Goal: Task Accomplishment & Management: Manage account settings

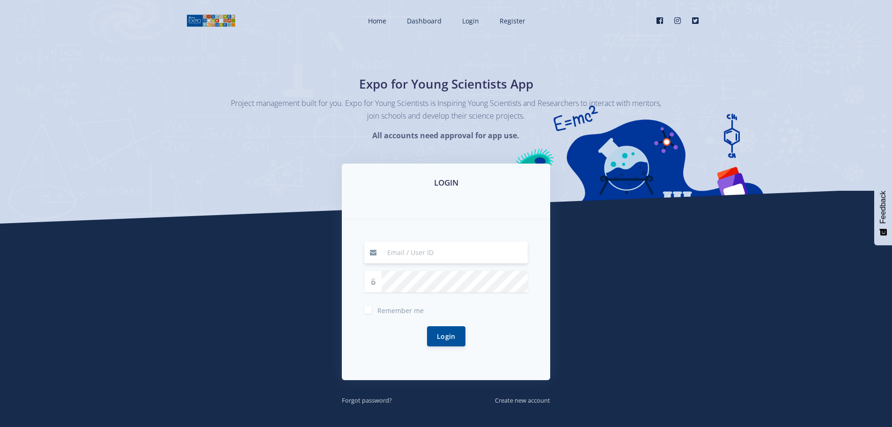
type input "[EMAIL_ADDRESS][DOMAIN_NAME]"
click at [427, 326] on button "Login" at bounding box center [446, 336] width 38 height 20
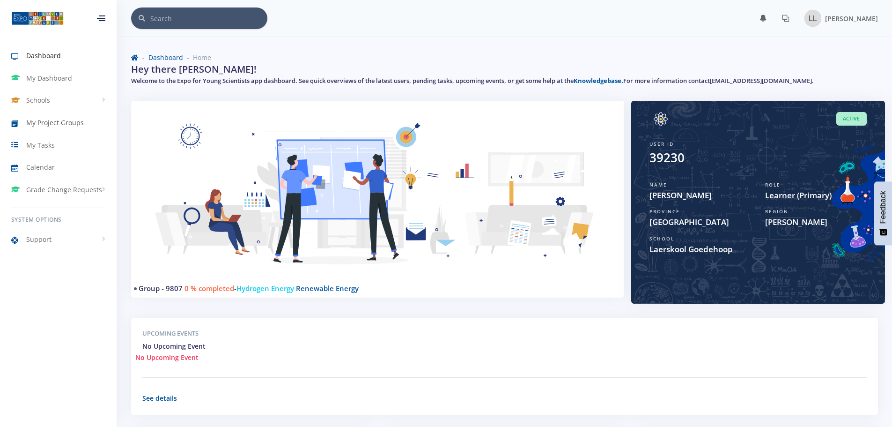
click at [42, 125] on span "My Project Groups" at bounding box center [55, 123] width 58 height 10
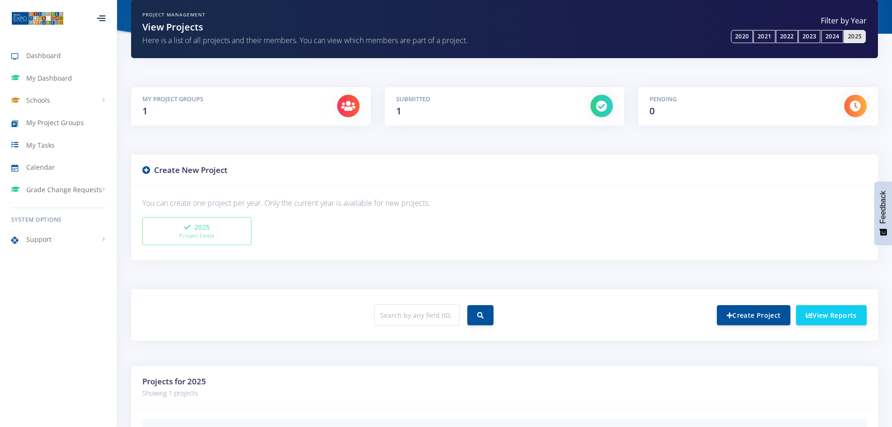
scroll to position [179, 0]
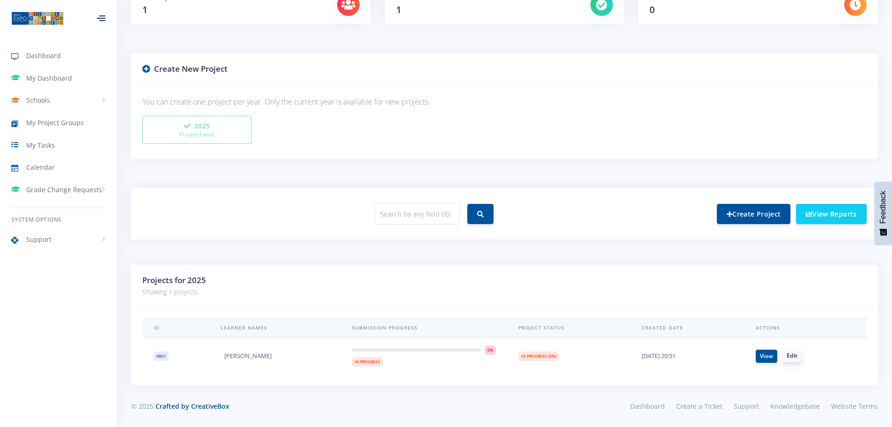
click at [793, 356] on link "Edit" at bounding box center [791, 355] width 19 height 13
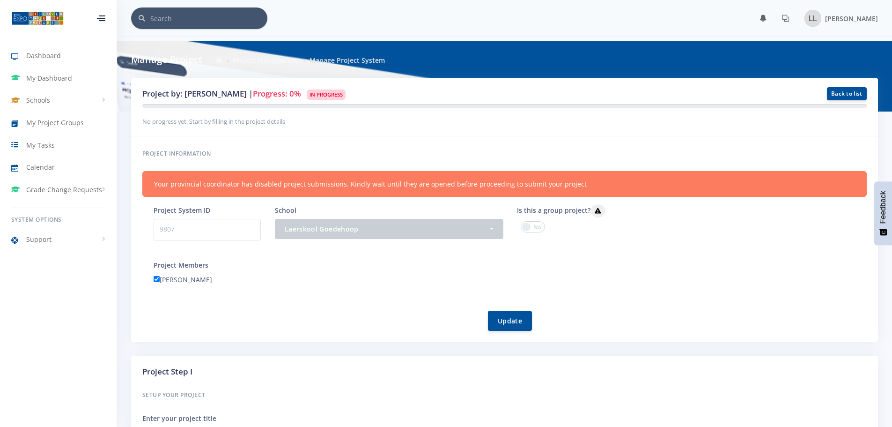
scroll to position [7, 7]
click at [537, 227] on span at bounding box center [533, 226] width 24 height 11
click at [0, 0] on input "checkbox" at bounding box center [0, 0] width 0 height 0
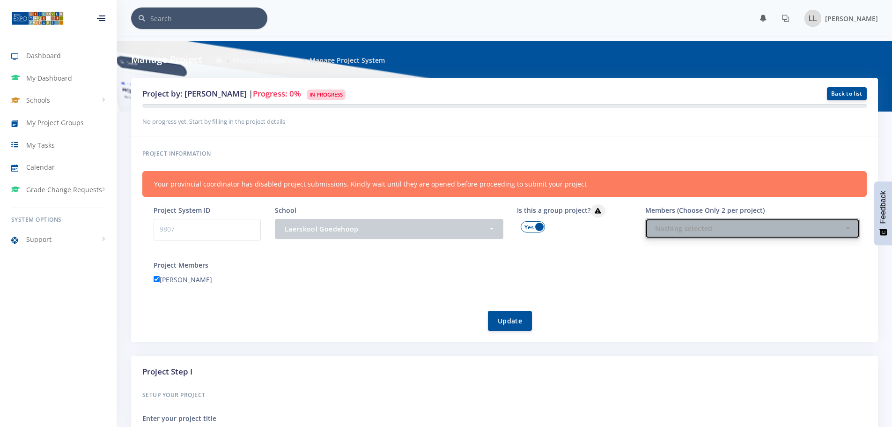
click at [667, 226] on div "Nothing selected" at bounding box center [749, 228] width 189 height 10
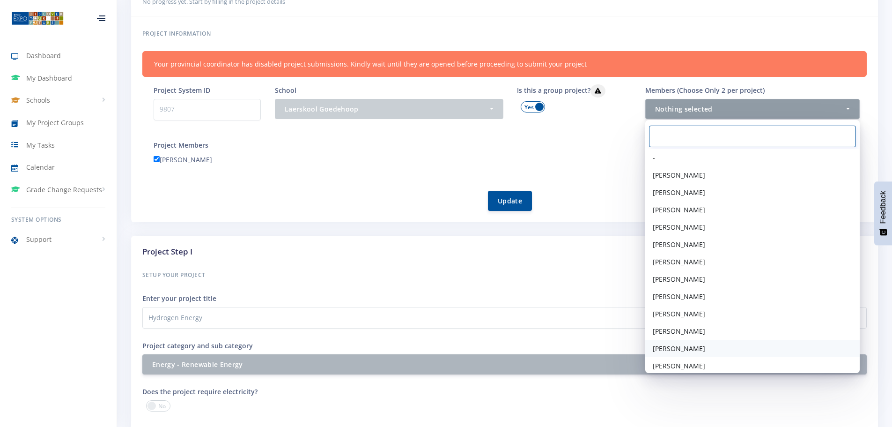
scroll to position [140, 0]
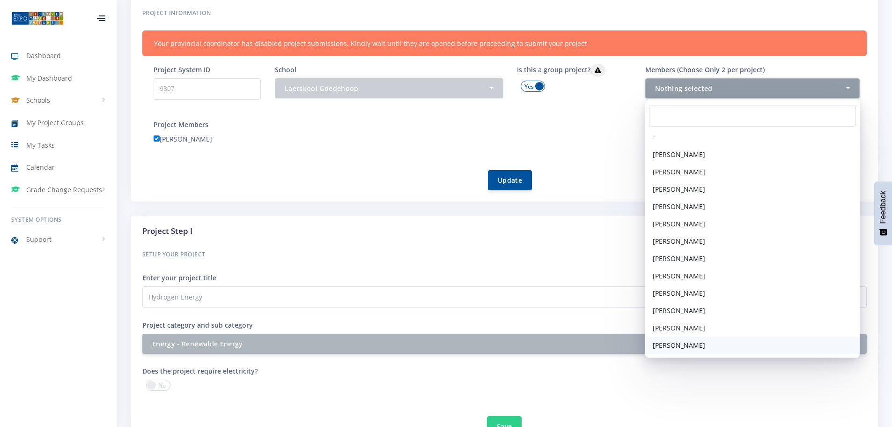
click at [670, 340] on span "[PERSON_NAME]" at bounding box center [679, 345] width 52 height 10
select select "39231"
click at [413, 145] on div "[PERSON_NAME]" at bounding box center [510, 140] width 727 height 15
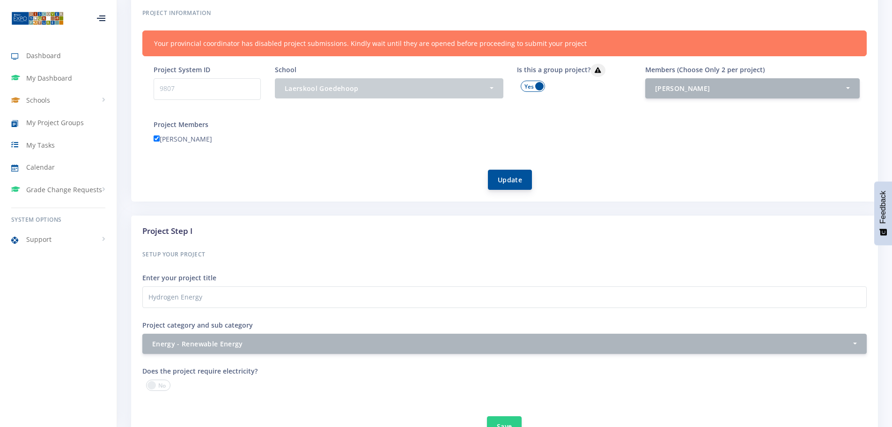
click at [514, 179] on button "Update" at bounding box center [510, 179] width 44 height 20
